Goal: Transaction & Acquisition: Obtain resource

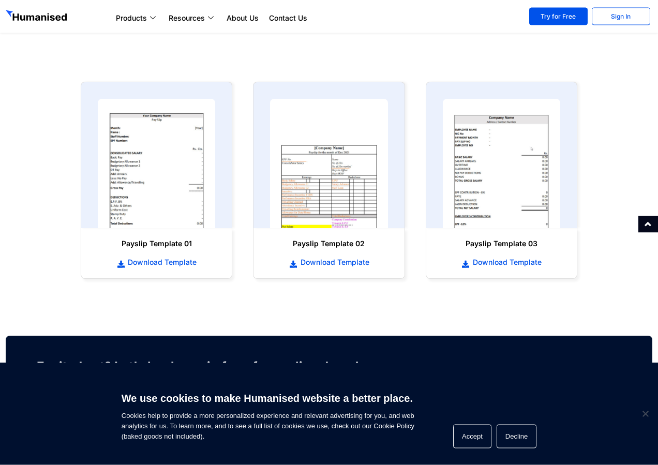
scroll to position [464, 0]
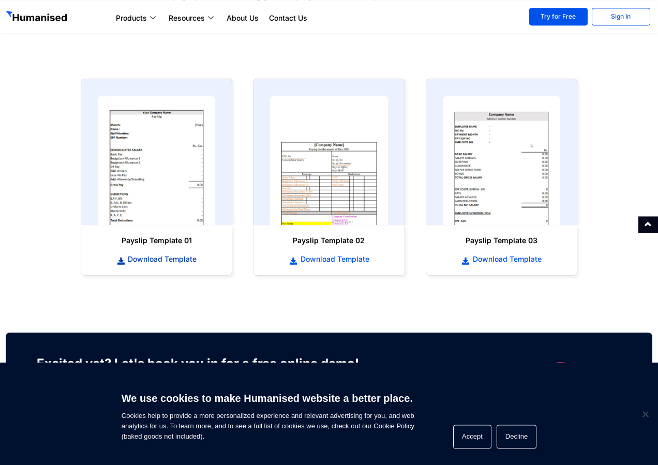
click at [153, 258] on span "Download Template" at bounding box center [160, 259] width 71 height 10
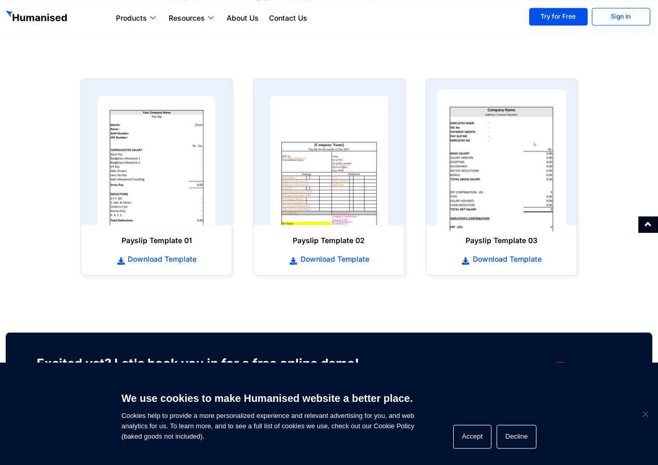
click at [486, 146] on img at bounding box center [501, 160] width 129 height 142
click at [488, 147] on img at bounding box center [501, 160] width 129 height 142
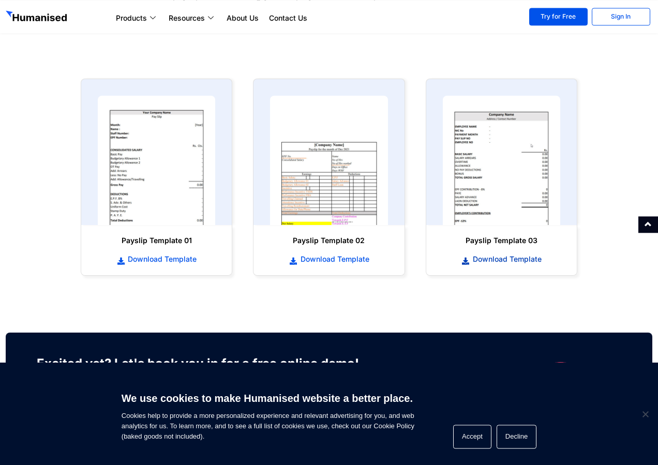
click at [518, 260] on span "Download Template" at bounding box center [505, 259] width 71 height 10
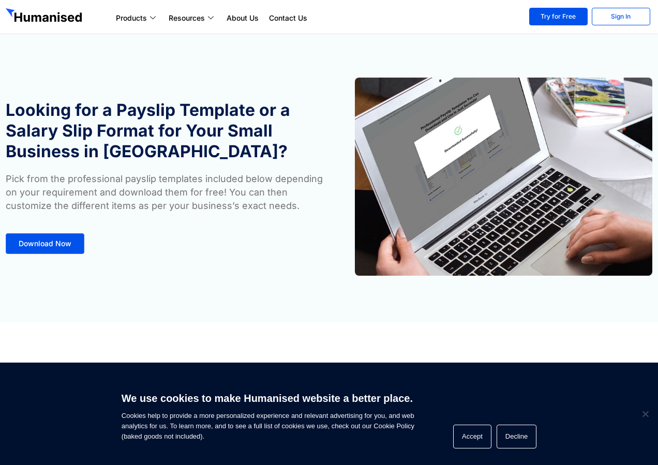
drag, startPoint x: 654, startPoint y: 147, endPoint x: 648, endPoint y: 215, distance: 68.1
click at [648, 215] on div at bounding box center [493, 176] width 328 height 208
drag, startPoint x: 657, startPoint y: 145, endPoint x: 661, endPoint y: 240, distance: 95.2
click at [657, 250] on section "Looking for a Payslip Template or a Salary Slip Format for Your Small Business …" at bounding box center [329, 161] width 658 height 322
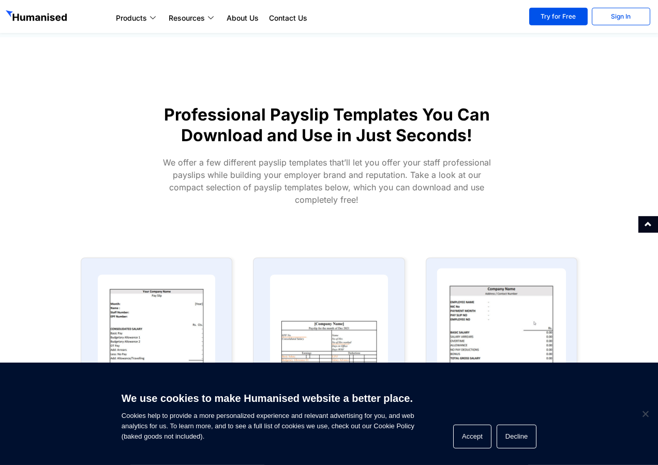
click at [524, 309] on img at bounding box center [501, 339] width 129 height 142
click at [490, 327] on img at bounding box center [501, 339] width 129 height 142
click at [513, 332] on img at bounding box center [501, 339] width 129 height 142
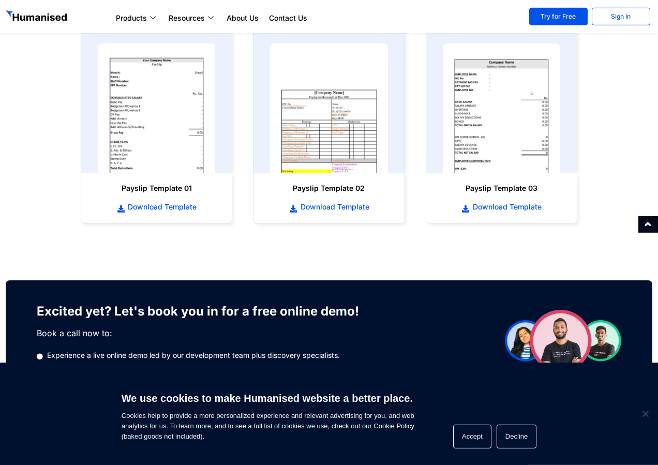
scroll to position [599, 0]
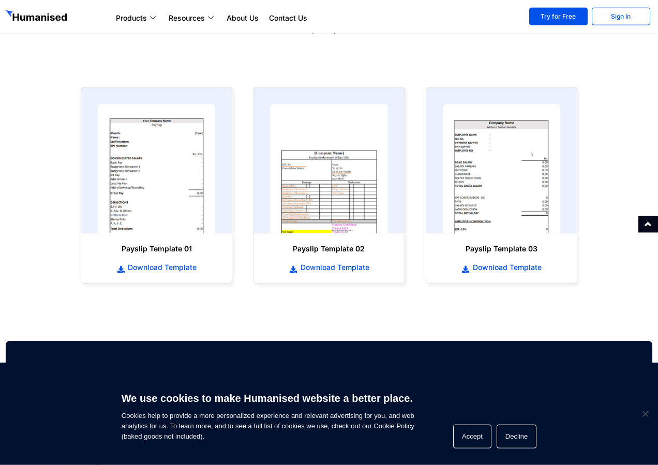
scroll to position [455, 0]
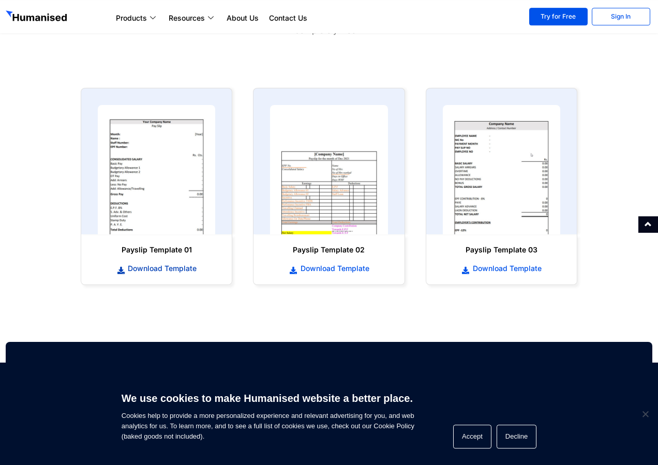
click at [162, 271] on span "Download Template" at bounding box center [160, 268] width 71 height 10
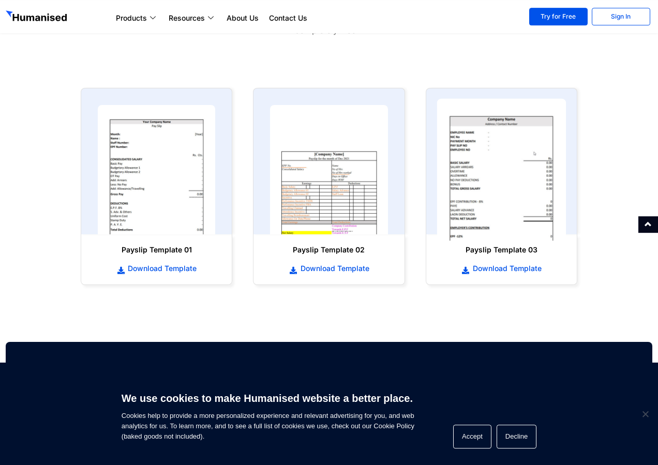
click at [520, 165] on img at bounding box center [501, 170] width 129 height 142
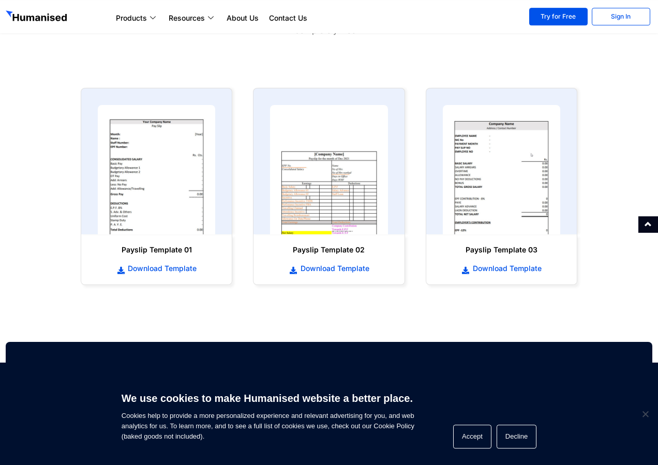
click at [196, 11] on div "Products Payroll Process staff payroll on time accurately with Humanised Payrol…" at bounding box center [315, 16] width 408 height 15
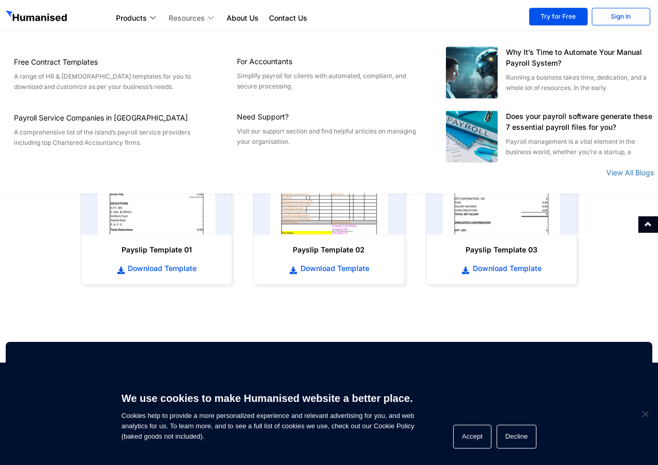
click at [195, 22] on link "Resources" at bounding box center [192, 18] width 58 height 12
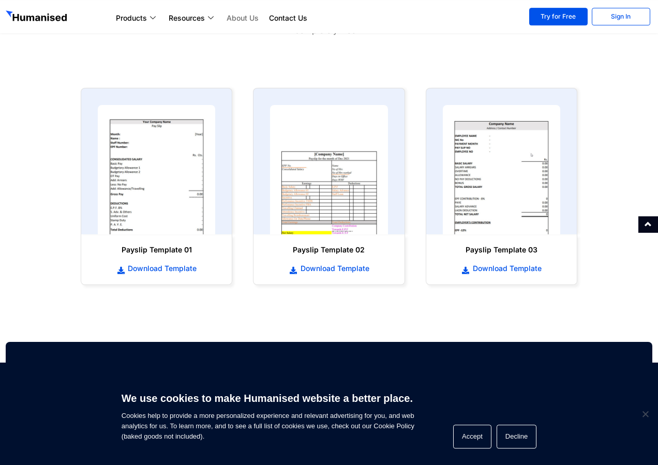
click at [234, 12] on link "About Us" at bounding box center [242, 18] width 42 height 12
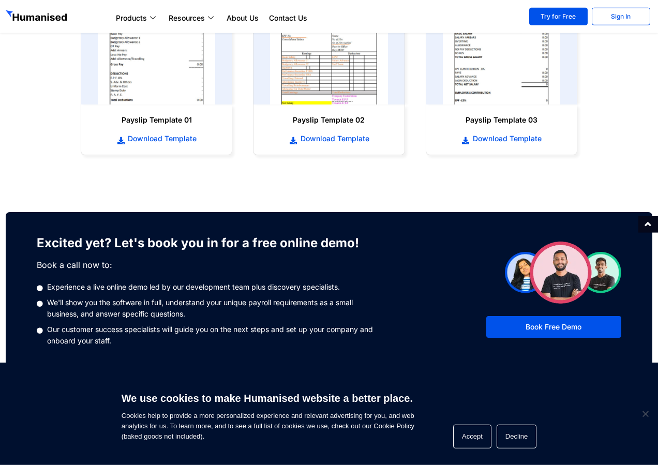
scroll to position [523, 0]
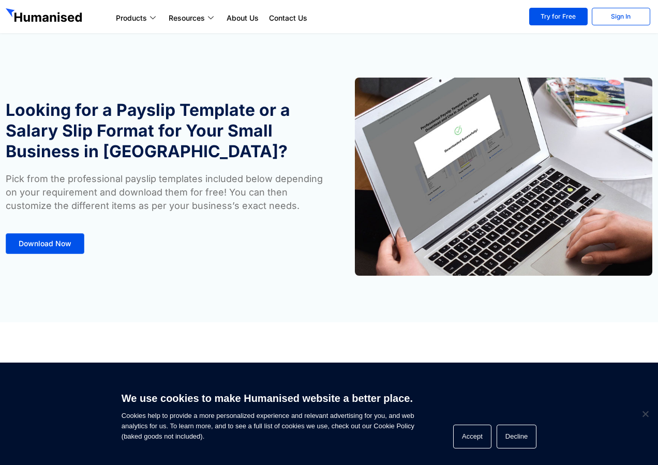
drag, startPoint x: 657, startPoint y: 118, endPoint x: 654, endPoint y: 183, distance: 65.3
click at [654, 183] on section "Looking for a Payslip Template or a Salary Slip Format for Your Small Business …" at bounding box center [329, 161] width 658 height 322
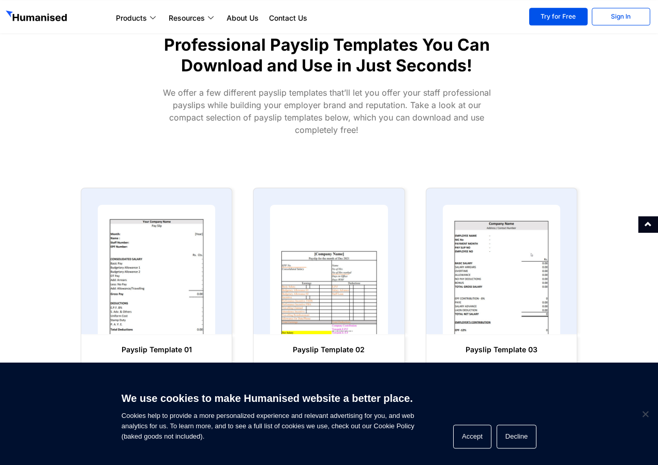
scroll to position [416, 0]
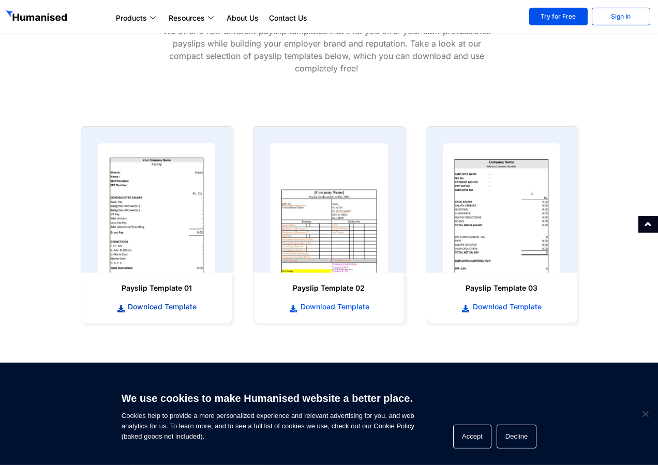
click at [154, 305] on span "Download Template" at bounding box center [160, 307] width 71 height 10
click at [159, 308] on span "Download Template" at bounding box center [160, 307] width 71 height 10
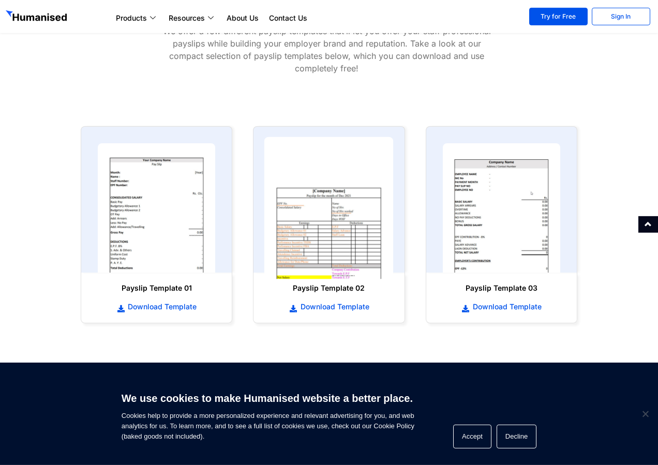
click at [354, 237] on img at bounding box center [328, 208] width 129 height 142
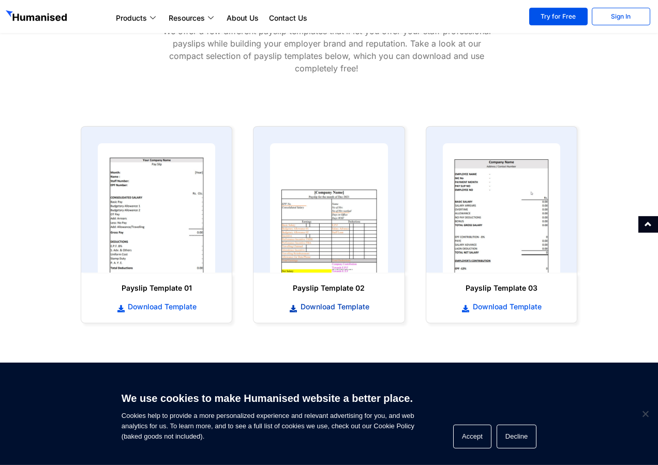
click at [314, 306] on span "Download Template" at bounding box center [333, 307] width 71 height 10
